Goal: Find specific page/section

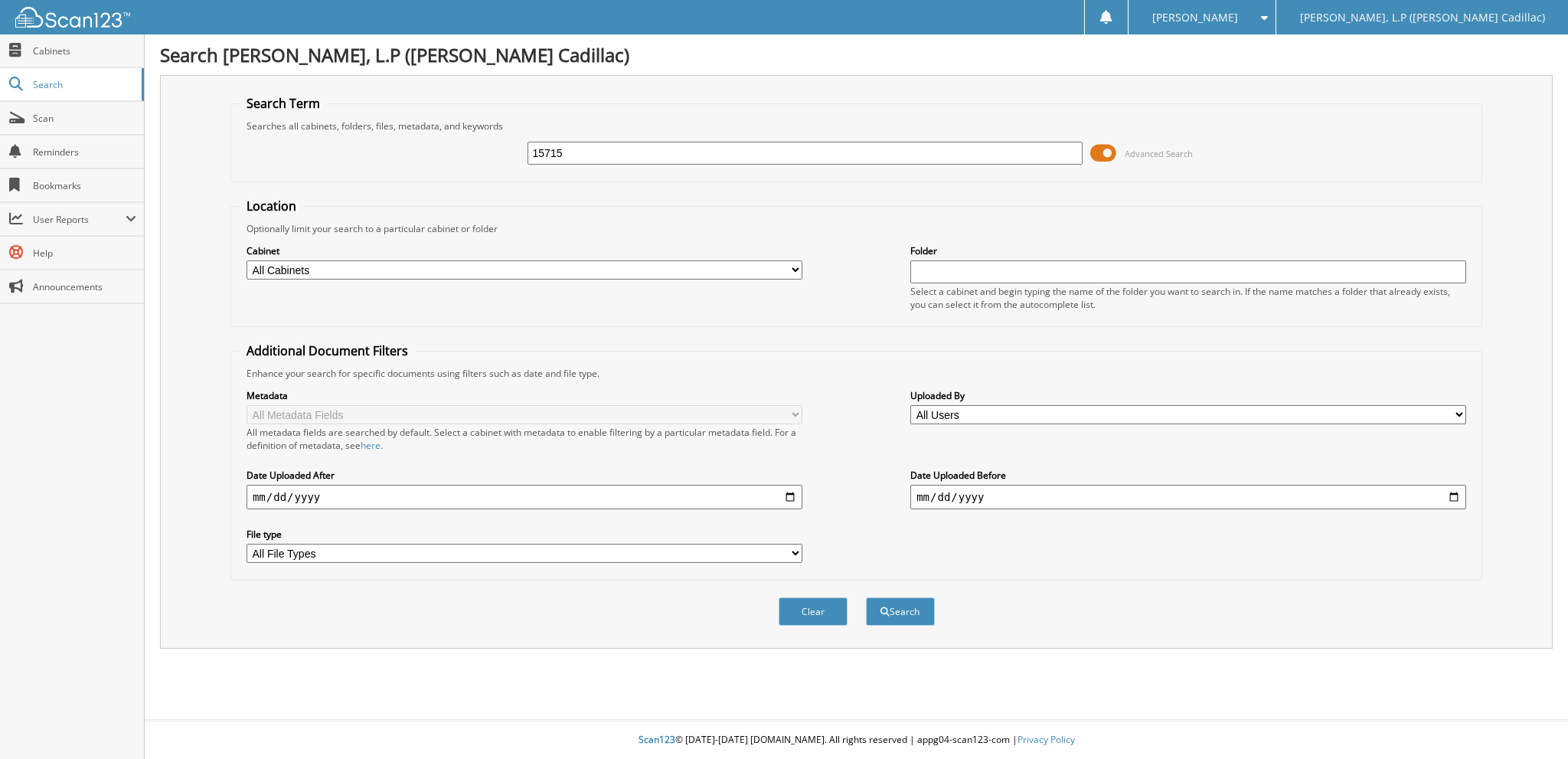
type input "15715"
click at [866, 597] on button "Search" at bounding box center [900, 611] width 69 height 28
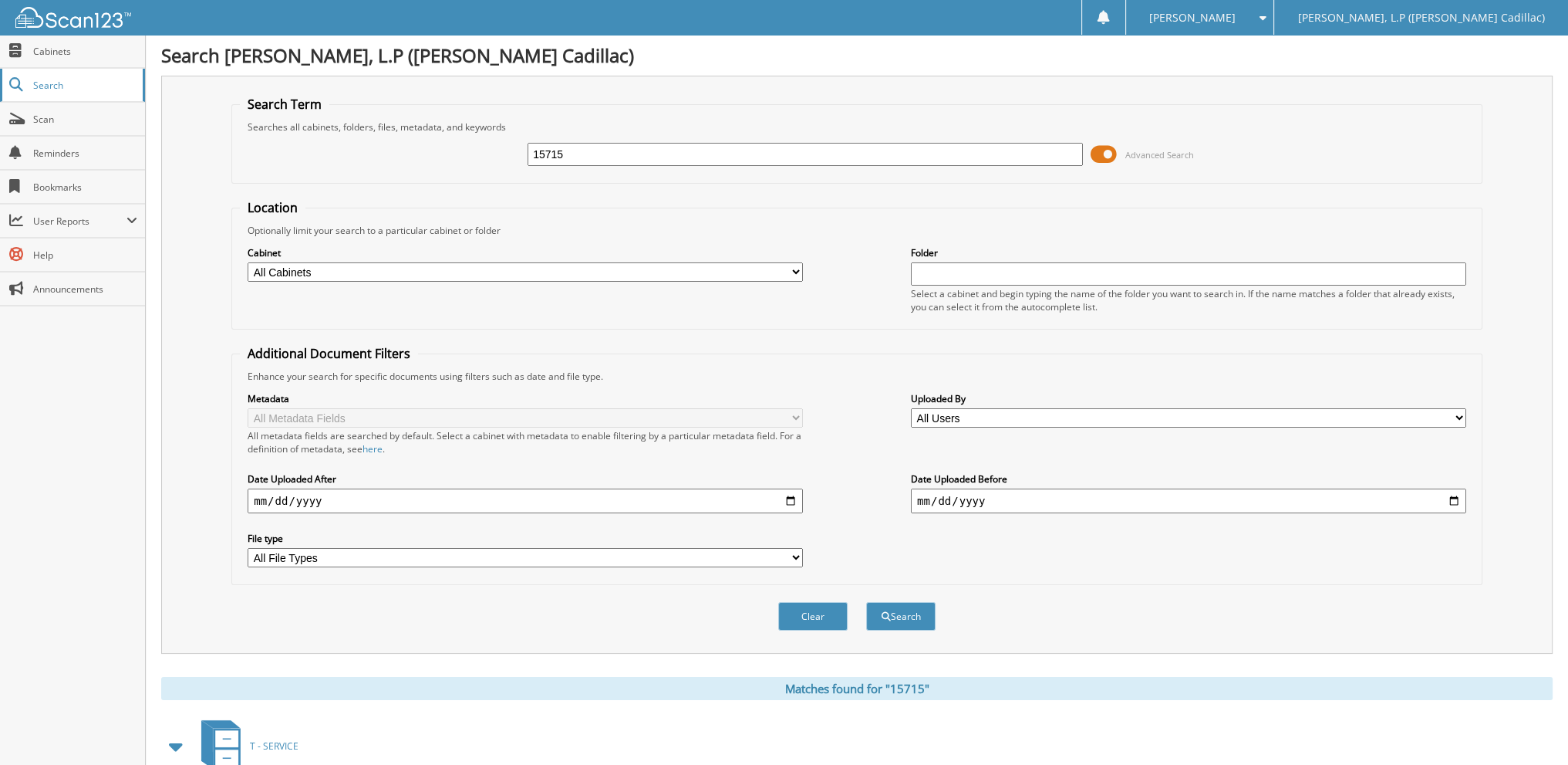
click at [48, 80] on span "Search" at bounding box center [84, 85] width 102 height 13
